Goal: Transaction & Acquisition: Book appointment/travel/reservation

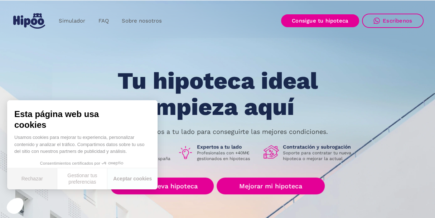
click at [37, 177] on button "Rechazar" at bounding box center [32, 178] width 50 height 21
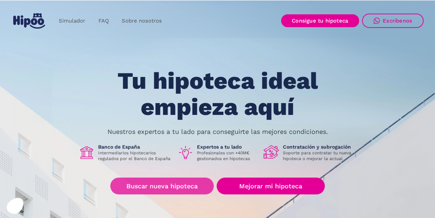
click at [146, 190] on link "Buscar nueva hipoteca" at bounding box center [161, 185] width 103 height 17
click at [160, 186] on link "Buscar nueva hipoteca" at bounding box center [161, 185] width 103 height 17
